Goal: Communication & Community: Answer question/provide support

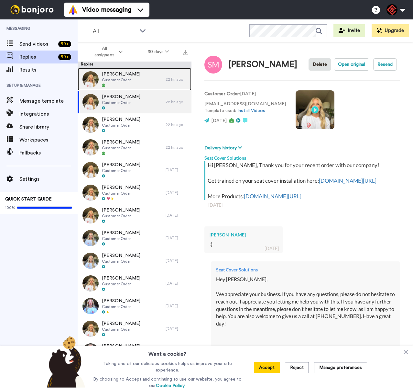
click at [130, 78] on span "Customer Order" at bounding box center [121, 79] width 39 height 5
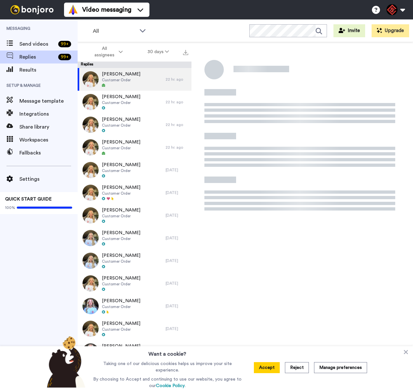
type textarea "x"
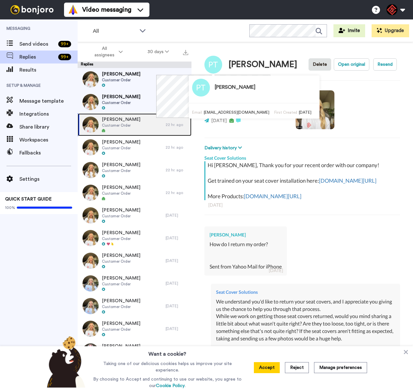
click at [150, 113] on div "[PERSON_NAME] Customer Order" at bounding box center [122, 124] width 88 height 23
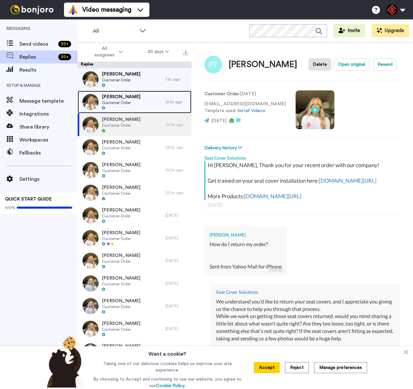
click at [140, 105] on span "Customer Order" at bounding box center [121, 102] width 39 height 5
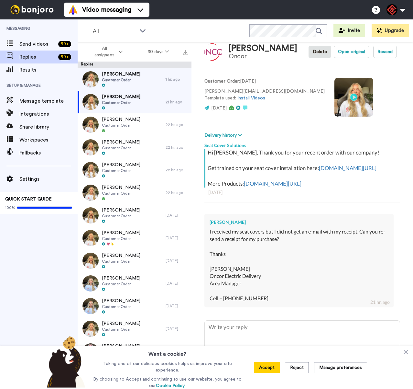
scroll to position [42, 0]
drag, startPoint x: 253, startPoint y: 218, endPoint x: 208, endPoint y: 220, distance: 44.7
click at [208, 221] on div "[PERSON_NAME] I received my seat covers but I did not get an e-mail with my rec…" at bounding box center [299, 260] width 189 height 93
copy div "[PERSON_NAME]"
click at [407, 352] on icon at bounding box center [406, 352] width 4 height 4
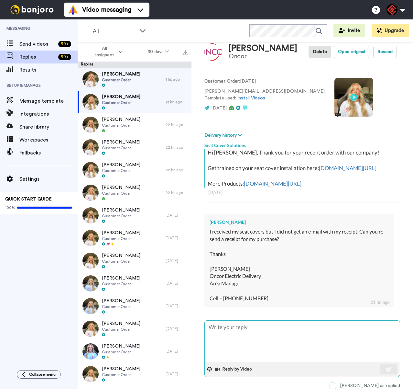
click at [324, 328] on textarea at bounding box center [302, 340] width 195 height 41
type textarea "x"
type textarea "H"
type textarea "x"
type textarea "He"
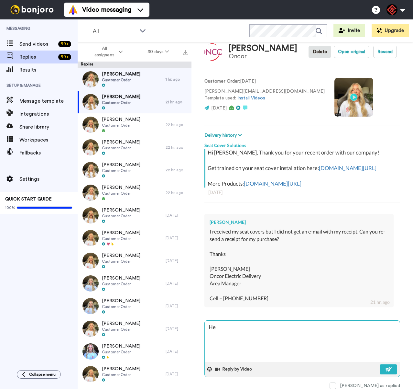
type textarea "x"
type textarea "Hey"
type textarea "x"
type textarea "Hey"
type textarea "x"
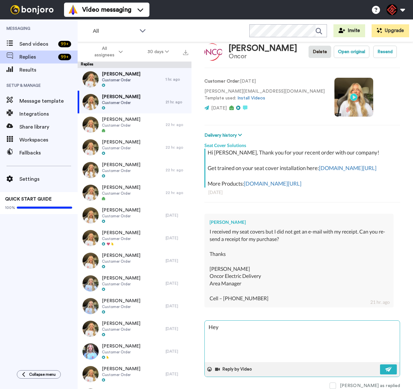
type textarea "Hey M"
type textarea "x"
type textarea "Hey [PERSON_NAME]"
type textarea "x"
type textarea "Hey [PERSON_NAME]"
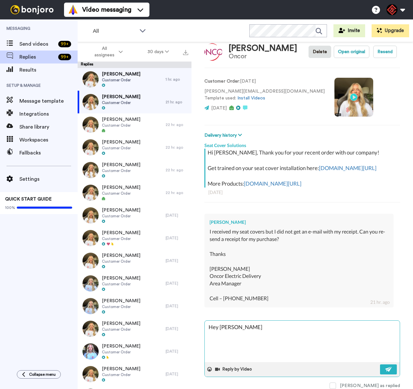
type textarea "x"
type textarea "Hey [PERSON_NAME]"
type textarea "x"
type textarea "Hey [PERSON_NAME],"
type textarea "x"
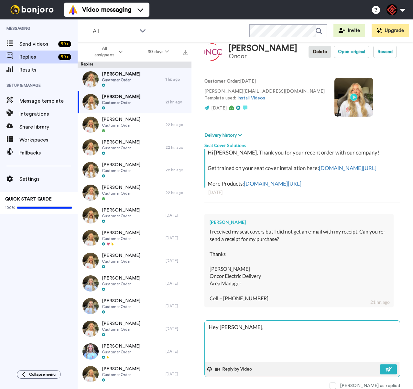
type textarea "Hey [PERSON_NAME],"
type textarea "x"
type textarea "Hey [PERSON_NAME],"
type textarea "x"
type textarea "Hey [PERSON_NAME], T"
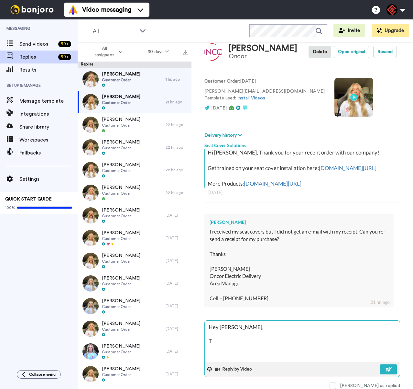
type textarea "x"
type textarea "Hey [PERSON_NAME], Th"
type textarea "x"
type textarea "Hey [PERSON_NAME], Tha"
type textarea "x"
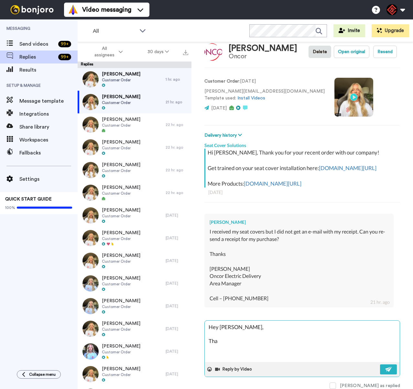
type textarea "Hey [PERSON_NAME], Than"
type textarea "x"
type textarea "Hey [PERSON_NAME], Thank"
type textarea "x"
type textarea "Hey [PERSON_NAME], Thank"
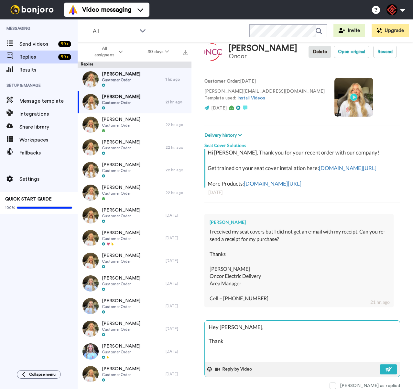
type textarea "x"
type textarea "Hey [PERSON_NAME], Thank y"
type textarea "x"
type textarea "Hey [PERSON_NAME], Thank yo"
type textarea "x"
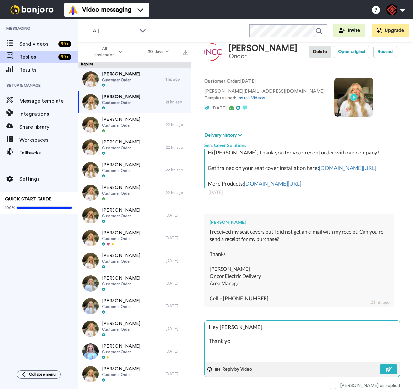
type textarea "Hey [PERSON_NAME], Thank you"
type textarea "x"
type textarea "Hey [PERSON_NAME], Thank you"
type textarea "x"
type textarea "Hey [PERSON_NAME], Thank you fo"
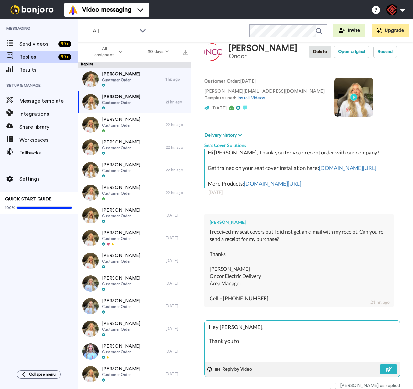
type textarea "x"
type textarea "Hey [PERSON_NAME], Thank you for"
type textarea "x"
type textarea "Hey [PERSON_NAME], Thank you for"
type textarea "x"
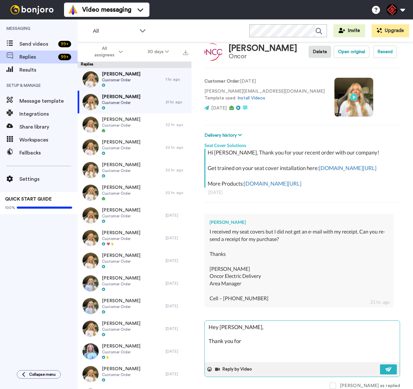
type textarea "Hey [PERSON_NAME], Thank you for r"
type textarea "x"
type textarea "Hey [PERSON_NAME], Thank you for re"
type textarea "x"
type textarea "Hey [PERSON_NAME], Thank you for [PERSON_NAME]"
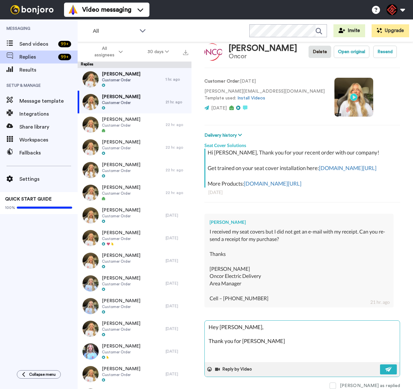
type textarea "x"
type textarea "Hey [PERSON_NAME], Thank you for reah"
type textarea "x"
type textarea "Hey [PERSON_NAME], Thank you for reahc"
type textarea "x"
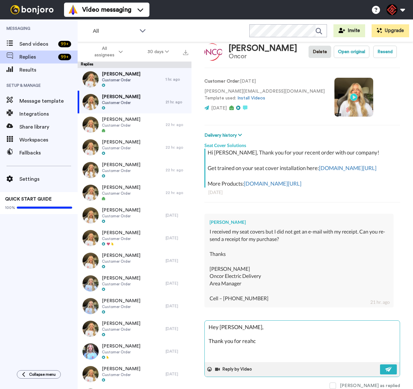
type textarea "Hey [PERSON_NAME], Thank you for reahci"
type textarea "x"
type textarea "Hey [PERSON_NAME], Thank you for reahcin"
type textarea "x"
type textarea "Hey [PERSON_NAME], Thank you for reahcing"
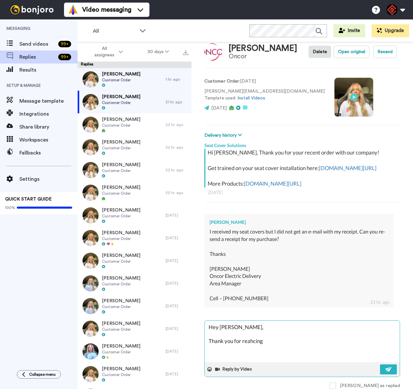
type textarea "x"
type textarea "Hey [PERSON_NAME], Thank you for reahcing"
type textarea "x"
type textarea "Hey [PERSON_NAME], Thank you for reahcing o"
type textarea "x"
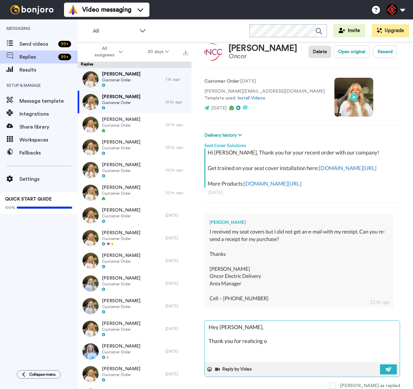
type textarea "Hey [PERSON_NAME], Thank you for reahcing ou"
type textarea "x"
type textarea "Hey [PERSON_NAME], Thank you for reahcing out"
type textarea "x"
type textarea "Hey [PERSON_NAME], Thank you for reahcing out!"
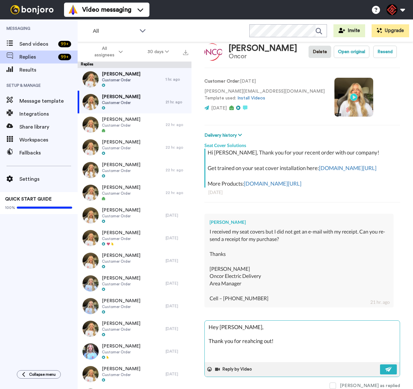
type textarea "x"
type textarea "Hey [PERSON_NAME], Thank you for reahcing out!"
type textarea "x"
type textarea "Hey [PERSON_NAME], Thank you for reahcing out! I"
type textarea "x"
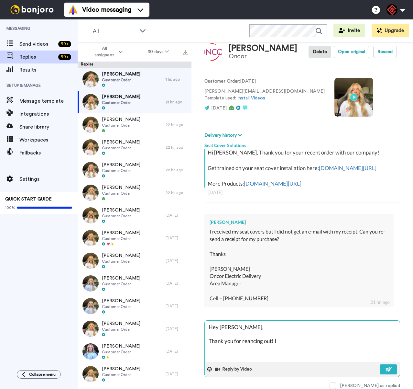
type textarea "Hey [PERSON_NAME], Thank you for reahcing out! Ih"
type textarea "x"
type textarea "Hey [PERSON_NAME], Thank you for reahcing out! Iha"
type textarea "x"
type textarea "Hey [PERSON_NAME], Thank you for reahcing out! Ihav"
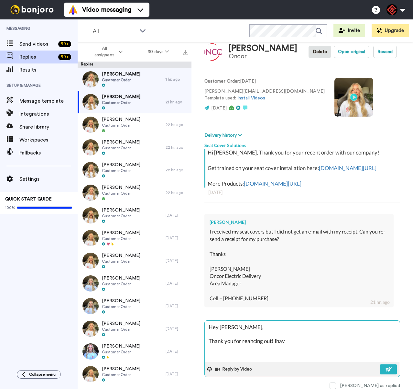
type textarea "x"
type textarea "Hey [PERSON_NAME], Thank you for reahcing out! [GEOGRAPHIC_DATA]"
type textarea "x"
type textarea "Hey [PERSON_NAME], Thank you for reahcing out! Ihave g"
type textarea "x"
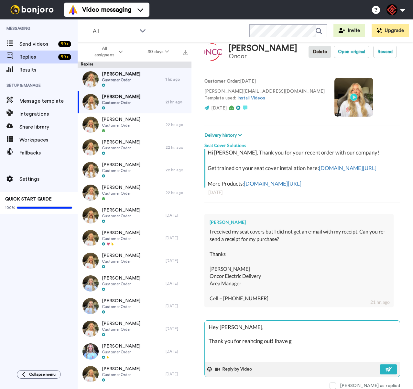
type textarea "Hey [PERSON_NAME], Thank you for reahcing out! Ihave go"
type textarea "x"
type textarea "Hey [PERSON_NAME], Thank you for reahcing out! Ihave gon"
type textarea "x"
type textarea "Hey [PERSON_NAME], Thank you for reahcing out! Ihave gone"
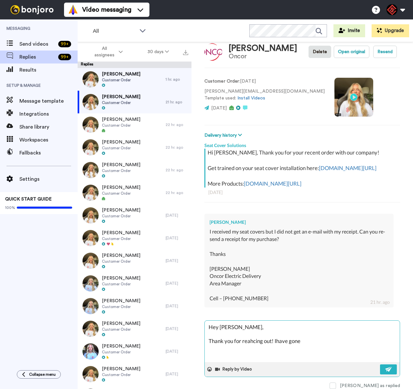
type textarea "x"
type textarea "Hey [PERSON_NAME], Thank you for reahcing out! Ihave gone"
type textarea "x"
type textarea "Hey [PERSON_NAME], Thank you for reahcing out! Ihave gone a"
type textarea "x"
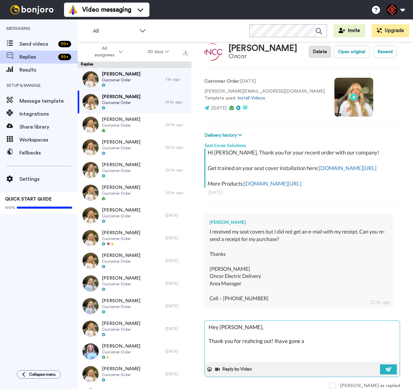
type textarea "Hey [PERSON_NAME], Thank you for reahcing out! Ihave gone ah"
type textarea "x"
type textarea "Hey [PERSON_NAME], Thank you for reahcing out! Ihave gone ahe"
type textarea "x"
type textarea "Hey [PERSON_NAME], Thank you for reahcing out! Ihave gone ahea"
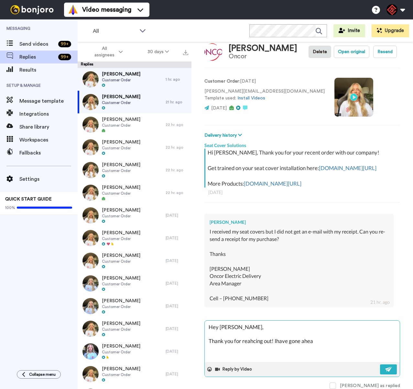
type textarea "x"
type textarea "Hey [PERSON_NAME], Thank you for reahcing out! Ihave gone ahead"
type textarea "x"
type textarea "Hey [PERSON_NAME], Thank you for reahcing out! Ihave gone ahead"
type textarea "x"
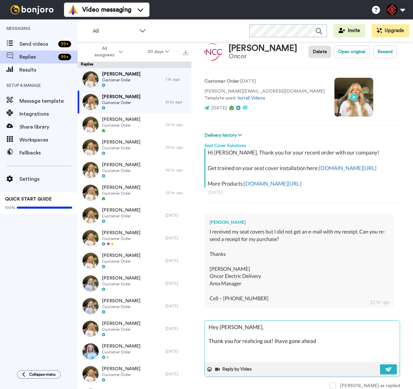
type textarea "Hey [PERSON_NAME], Thank you for reahcing out! Ihave gone ahead a"
type textarea "x"
type textarea "Hey [PERSON_NAME], Thank you for reahcing out! Ihave gone ahead an"
type textarea "x"
type textarea "Hey [PERSON_NAME], Thank you for reahcing out! Ihave gone ahead and"
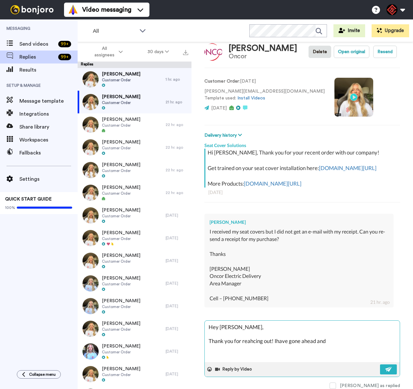
type textarea "x"
type textarea "Hey [PERSON_NAME], Thank you for reahcing out! Ihave gone ahead and"
type textarea "x"
type textarea "Hey [PERSON_NAME], Thank you for reahcing out! Ihave gone ahead and g"
type textarea "x"
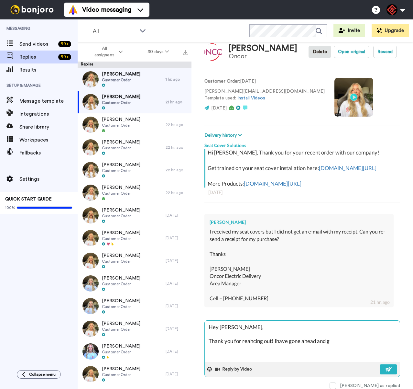
type textarea "Hey [PERSON_NAME], Thank you for reahcing out! Ihave gone ahead and go"
type textarea "x"
type textarea "Hey [PERSON_NAME], Thank you for reahcing out! Ihave gone ahead and got"
type textarea "x"
type textarea "Hey [PERSON_NAME], Thank you for reahcing out! Ihave gone ahead and [DEMOGRAPHI…"
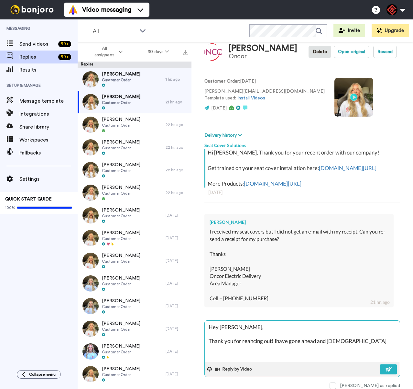
type textarea "x"
type textarea "Hey [PERSON_NAME], Thank you for reahcing out! Ihave gone ahead and [PERSON_NAM…"
type textarea "x"
type textarea "Hey [PERSON_NAME], Thank you for reahcing out! Ihave gone ahead and gotten"
type textarea "x"
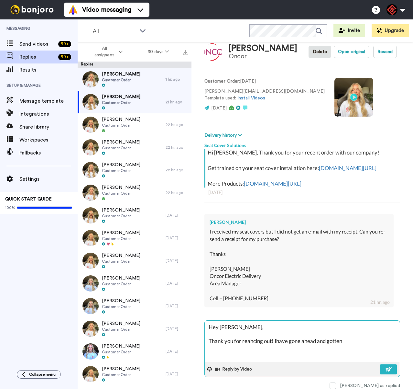
type textarea "Hey [PERSON_NAME], Thank you for reahcing out! Ihave gone ahead and gotten"
type textarea "x"
type textarea "Hey [PERSON_NAME], Thank you for reahcing out! Ihave gone ahead and gotten t"
type textarea "x"
type textarea "Hey [PERSON_NAME], Thank you for reahcing out! Ihave gone ahead and gotten th"
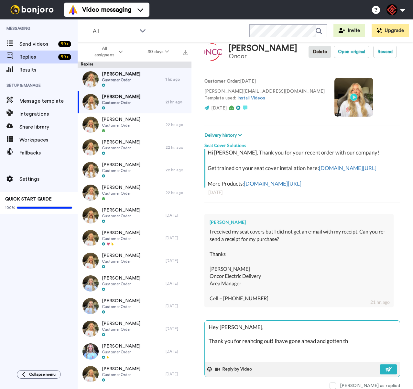
type textarea "x"
type textarea "Hey [PERSON_NAME], Thank you for reahcing out! Ihave gone ahead and gotten tha"
type textarea "x"
type textarea "Hey [PERSON_NAME], Thank you for reahcing out! Ihave gone ahead and gotten that"
type textarea "x"
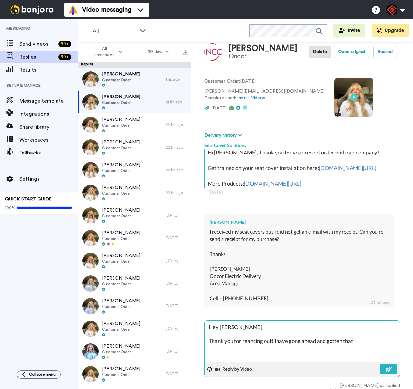
type textarea "Hey [PERSON_NAME], Thank you for reahcing out! Ihave gone ahead and gotten that"
type textarea "x"
type textarea "Hey [PERSON_NAME], Thank you for reahcing out! Ihave gone ahead and gotten that…"
type textarea "x"
type textarea "Hey [PERSON_NAME], Thank you for reahcing out! Ihave gone ahead and gotten that…"
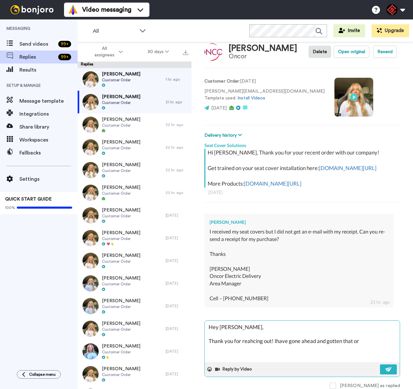
type textarea "x"
type textarea "Hey [PERSON_NAME], Thank you for reahcing out! Ihave gone ahead and gotten that…"
type textarea "x"
type textarea "Hey [PERSON_NAME], Thank you for reahcing out! Ihave gone ahead and gotten that…"
type textarea "x"
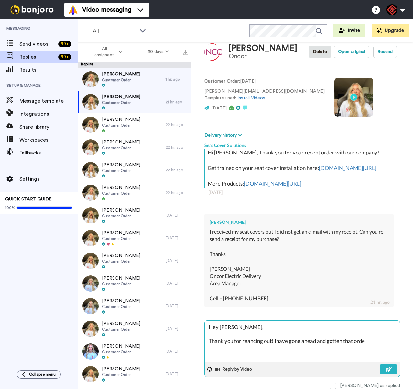
type textarea "Hey [PERSON_NAME], Thank you for reahcing out! Ihave gone ahead and gotten that…"
type textarea "x"
type textarea "Hey [PERSON_NAME], Thank you for reahcing out! Ihave gone ahead and gotten that…"
type textarea "x"
type textarea "Hey [PERSON_NAME], Thank you for reahcing out! Ihave gone ahead and gotten that…"
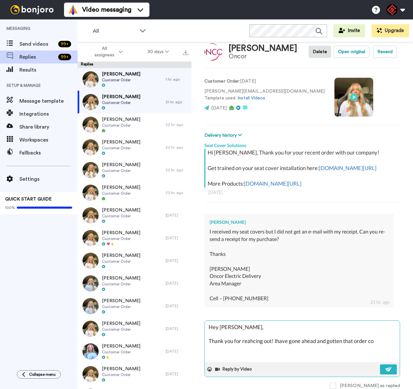
type textarea "x"
type textarea "Hey [PERSON_NAME], Thank you for reahcing out! Ihave gone ahead and gotten that…"
type textarea "x"
type textarea "Hey [PERSON_NAME], Thank you for reahcing out! Ihave gone ahead and gotten that…"
type textarea "x"
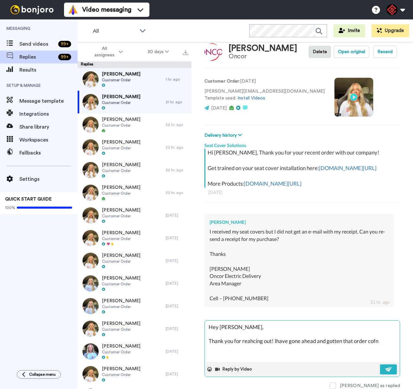
type textarea "Hey [PERSON_NAME], Thank you for reahcing out! Ihave gone ahead and gotten that…"
type textarea "x"
type textarea "Hey [PERSON_NAME], Thank you for reahcing out! Ihave gone ahead and gotten that…"
type textarea "x"
type textarea "Hey [PERSON_NAME], Thank you for reahcing out! Ihave gone ahead and gotten that…"
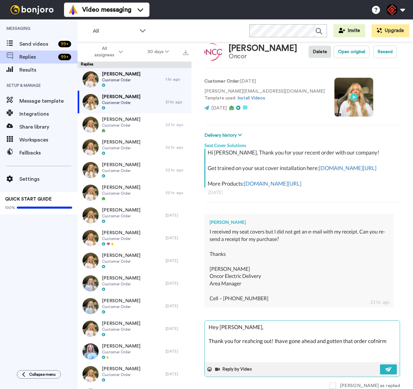
type textarea "x"
type textarea "Hey [PERSON_NAME], Thank you for reahcing out! Ihave gone ahead and gotten that…"
type textarea "x"
type textarea "Hey [PERSON_NAME], Thank you for reahcing out! Ihave gone ahead and gotten that…"
type textarea "x"
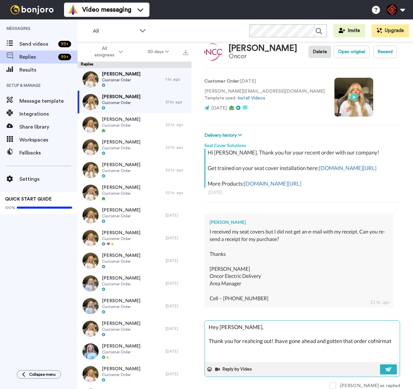
type textarea "Hey [PERSON_NAME], Thank you for reahcing out! Ihave gone ahead and gotten that…"
type textarea "x"
type textarea "Hey [PERSON_NAME], Thank you for reahcing out! Ihave gone ahead and gotten that…"
type textarea "x"
type textarea "Hey [PERSON_NAME], Thank you for reahcing out! Ihave gone ahead and gotten that…"
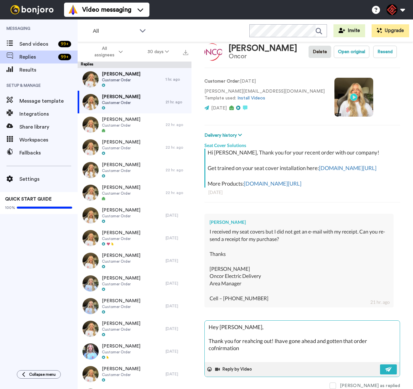
type textarea "x"
type textarea "Hey [PERSON_NAME], Thank you for reahcing out! Ihave gone ahead and gotten that…"
type textarea "x"
type textarea "Hey [PERSON_NAME], Thank you for reahcing out! Ihave gone ahead and gotten that…"
type textarea "x"
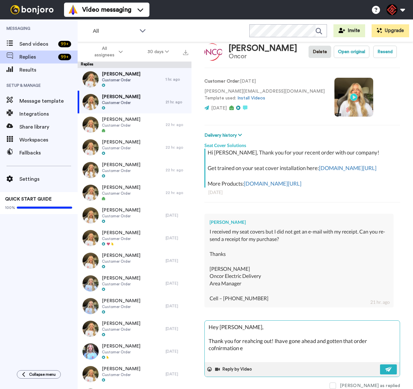
type textarea "Hey [PERSON_NAME], Thank you for reahcing out! Ihave gone ahead and gotten that…"
type textarea "x"
type textarea "Hey [PERSON_NAME], Thank you for reahcing out! Ihave gone ahead and gotten that…"
type textarea "x"
type textarea "Hey [PERSON_NAME], Thank you for reahcing out! Ihave gone ahead and gotten that…"
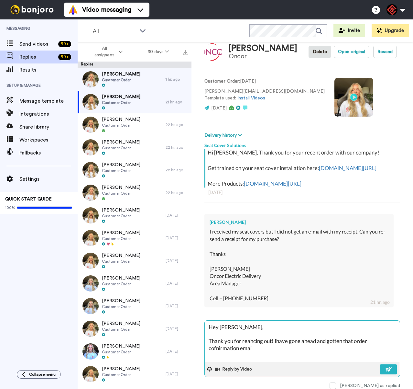
type textarea "x"
type textarea "Hey [PERSON_NAME], Thank you for reahcing out! Ihave gone ahead and gotten that…"
type textarea "x"
type textarea "Hey [PERSON_NAME], Thank you for reahcing out! Ihave gone ahead and gotten that…"
type textarea "x"
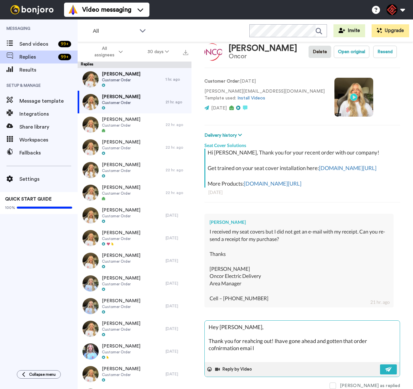
type textarea "Hey [PERSON_NAME], Thank you for reahcing out! Ihave gone ahead and gotten that…"
type textarea "x"
type textarea "Hey [PERSON_NAME], Thank you for reahcing out! Ihave gone ahead and gotten that…"
type textarea "x"
type textarea "Hey [PERSON_NAME], Thank you for reahcing out! Ihave gone ahead and gotten that…"
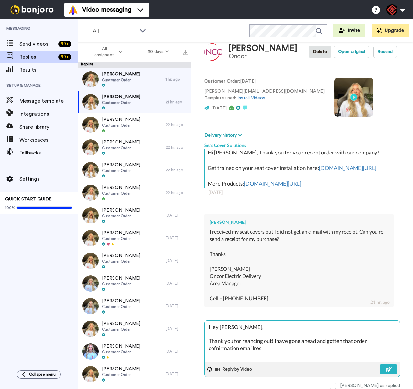
type textarea "x"
type textarea "Hey [PERSON_NAME], Thank you for reahcing out! Ihave gone ahead and gotten that…"
type textarea "x"
type textarea "Hey [PERSON_NAME], Thank you for reahcing out! Ihave gone ahead and gotten that…"
type textarea "x"
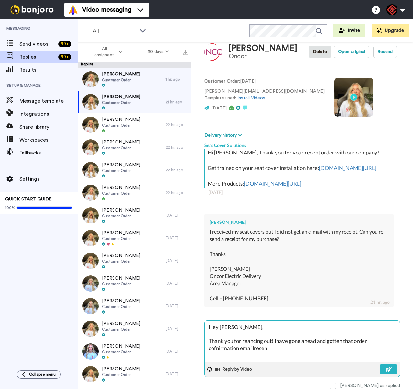
type textarea "Hey [PERSON_NAME], Thank you for reahcing out! Ihave gone ahead and gotten that…"
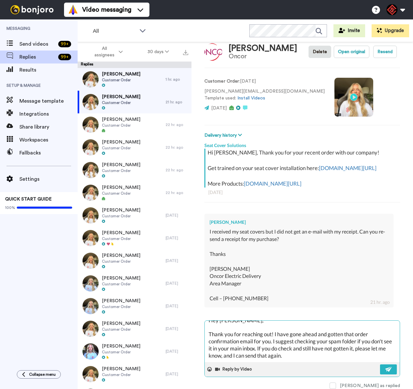
scroll to position [18, 0]
paste textarea "I appreciate you letting me help you with this. If you have any further questio…"
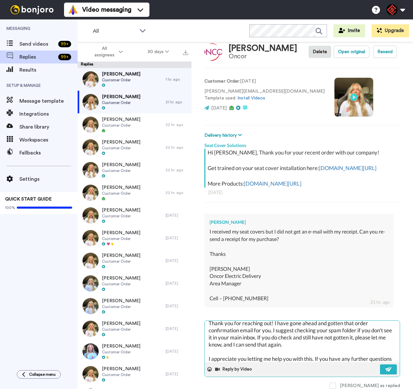
drag, startPoint x: 382, startPoint y: 365, endPoint x: 368, endPoint y: 363, distance: 13.8
click at [386, 366] on img at bounding box center [389, 368] width 7 height 5
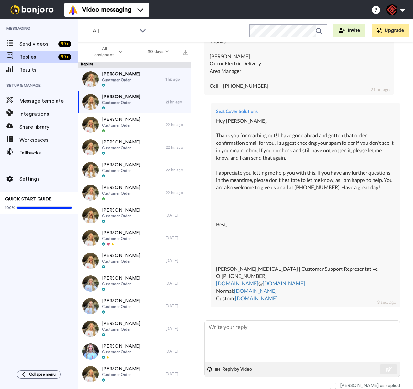
scroll to position [262, 0]
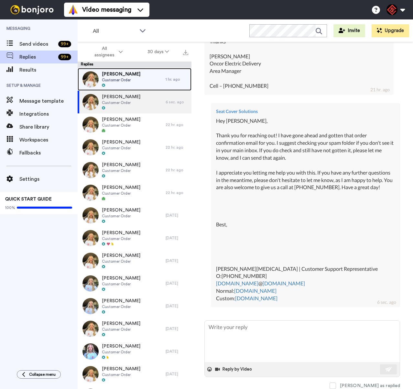
click at [134, 87] on div "[PERSON_NAME] Customer Order" at bounding box center [122, 79] width 88 height 23
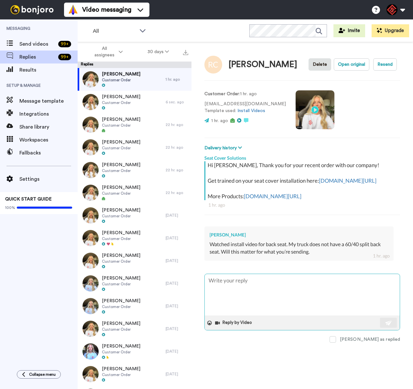
click at [292, 312] on textarea at bounding box center [302, 294] width 195 height 41
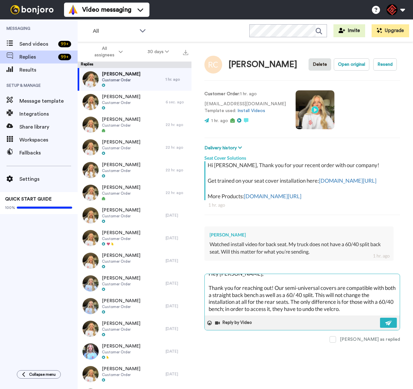
scroll to position [18, 0]
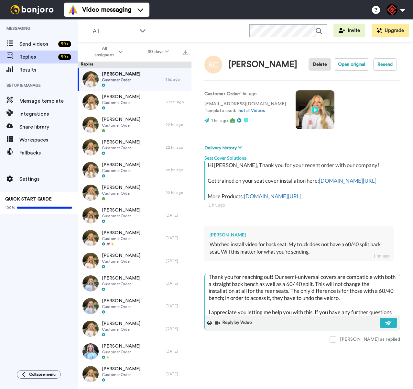
drag, startPoint x: 385, startPoint y: 328, endPoint x: 352, endPoint y: 336, distance: 33.3
click at [385, 328] on button at bounding box center [388, 323] width 17 height 10
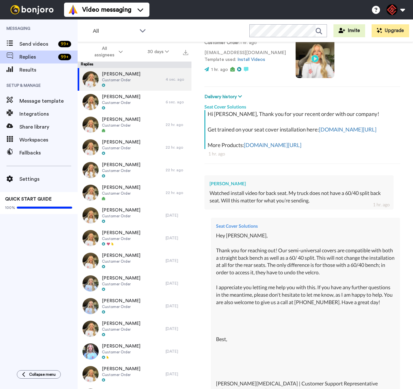
scroll to position [0, 0]
